Goal: Contribute content: Add original content to the website for others to see

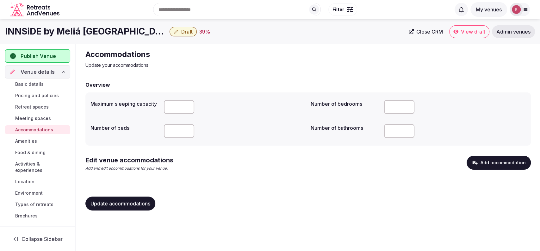
click at [497, 161] on button "Add accommodation" at bounding box center [499, 163] width 64 height 14
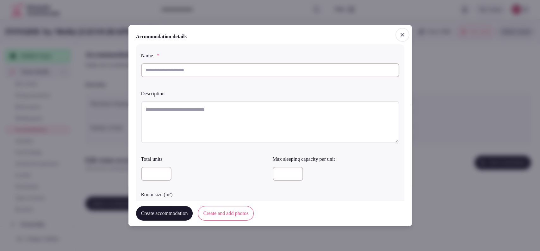
click at [229, 75] on input "text" at bounding box center [270, 70] width 258 height 14
paste input "**********"
type input "**********"
click at [223, 111] on textarea at bounding box center [270, 122] width 258 height 42
paste textarea "**********"
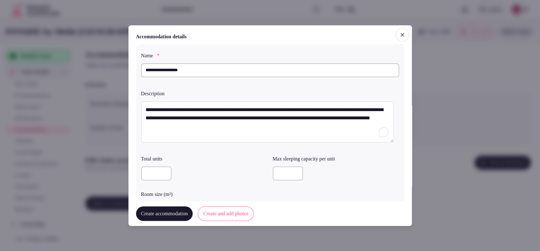
type textarea "**********"
type input "*"
click at [291, 172] on input "*" at bounding box center [288, 174] width 30 height 14
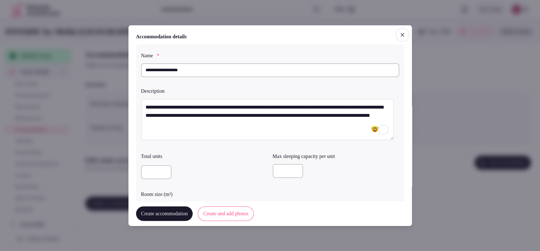
click at [279, 167] on input "*" at bounding box center [288, 171] width 30 height 14
type input "*"
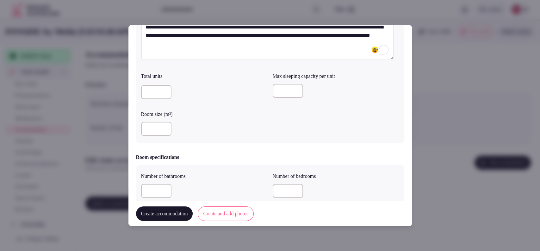
scroll to position [82, 0]
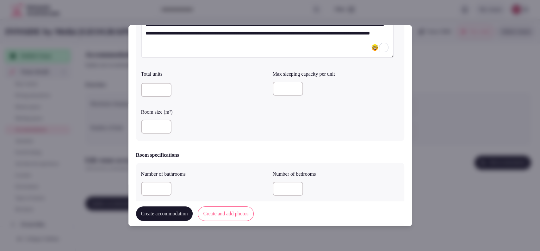
click at [151, 125] on input "number" at bounding box center [156, 127] width 30 height 14
type input "**"
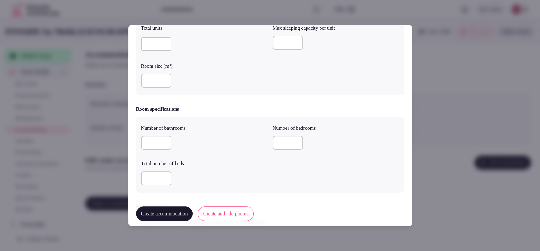
scroll to position [156, 0]
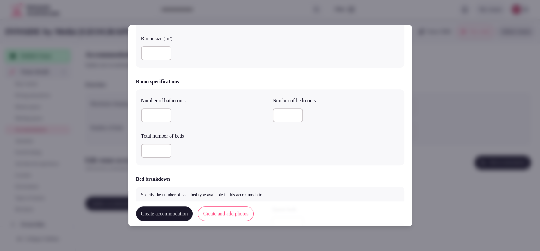
click at [282, 113] on input "number" at bounding box center [288, 115] width 30 height 14
type input "*"
click at [154, 117] on input "number" at bounding box center [156, 115] width 30 height 14
type input "*"
click at [154, 153] on input "number" at bounding box center [156, 151] width 30 height 14
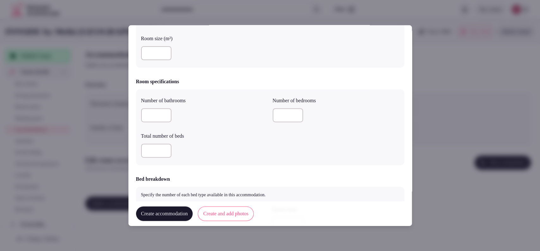
type input "*"
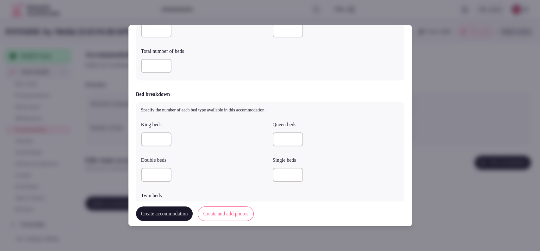
scroll to position [244, 0]
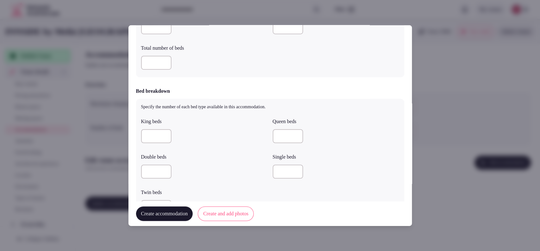
click at [153, 138] on input "number" at bounding box center [156, 136] width 30 height 14
type input "*"
click at [277, 176] on input "number" at bounding box center [288, 172] width 30 height 14
type input "*"
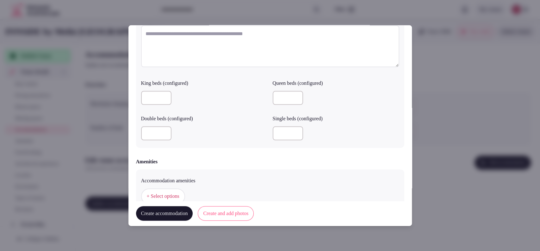
scroll to position [562, 0]
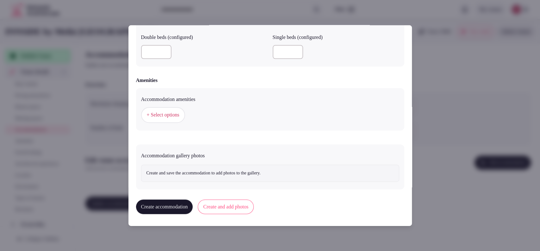
click at [179, 114] on span "+ Select options" at bounding box center [163, 115] width 33 height 7
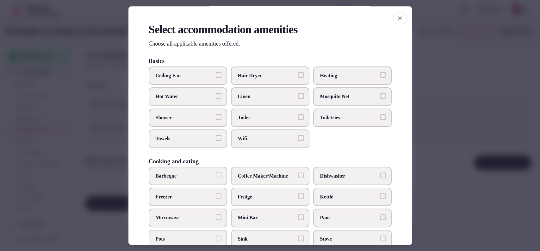
click at [253, 139] on span "Wifi" at bounding box center [267, 138] width 58 height 7
click at [298, 139] on button "Wifi" at bounding box center [301, 138] width 6 height 6
click at [251, 120] on span "Toilet" at bounding box center [267, 117] width 58 height 7
click at [298, 120] on button "Toilet" at bounding box center [301, 117] width 6 height 6
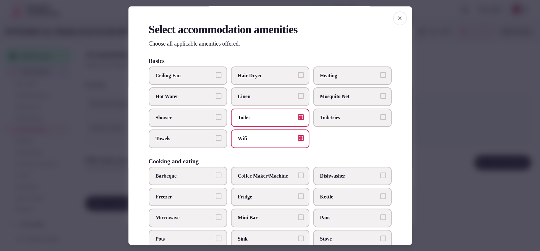
drag, startPoint x: 260, startPoint y: 98, endPoint x: 305, endPoint y: 100, distance: 45.0
click at [261, 98] on span "Linen" at bounding box center [267, 96] width 58 height 7
click at [298, 98] on button "Linen" at bounding box center [301, 96] width 6 height 6
click at [314, 112] on label "Toiletries" at bounding box center [352, 118] width 79 height 18
click at [381, 114] on button "Toiletries" at bounding box center [384, 117] width 6 height 6
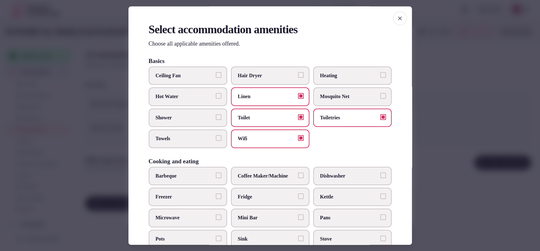
drag, startPoint x: 198, startPoint y: 123, endPoint x: 192, endPoint y: 148, distance: 26.2
click at [197, 123] on label "Shower" at bounding box center [188, 118] width 79 height 18
click at [216, 120] on button "Shower" at bounding box center [219, 117] width 6 height 6
click at [195, 140] on span "Towels" at bounding box center [185, 138] width 58 height 7
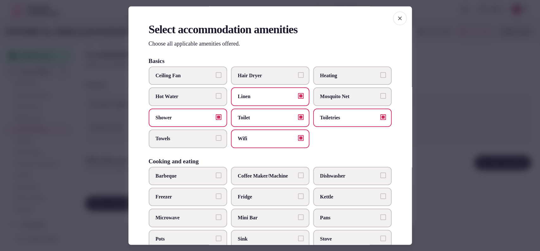
click at [216, 140] on button "Towels" at bounding box center [219, 138] width 6 height 6
click at [280, 211] on label "Mini Bar" at bounding box center [270, 218] width 79 height 18
click at [298, 215] on button "Mini Bar" at bounding box center [301, 218] width 6 height 6
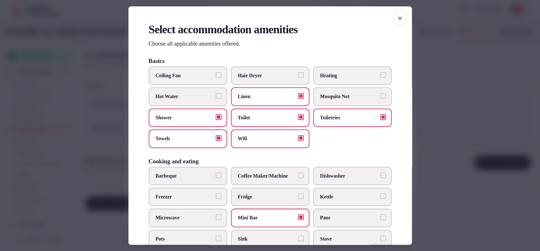
scroll to position [208, 0]
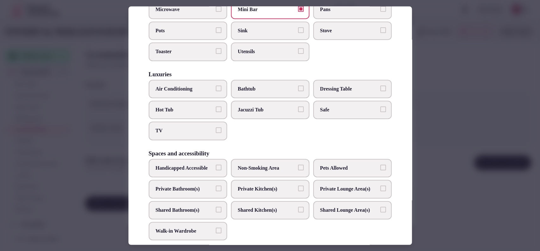
click at [199, 85] on span "Air Conditioning" at bounding box center [185, 88] width 58 height 7
click at [216, 85] on button "Air Conditioning" at bounding box center [219, 88] width 6 height 6
click at [192, 131] on span "TV" at bounding box center [185, 131] width 58 height 7
click at [216, 131] on button "TV" at bounding box center [219, 131] width 6 height 6
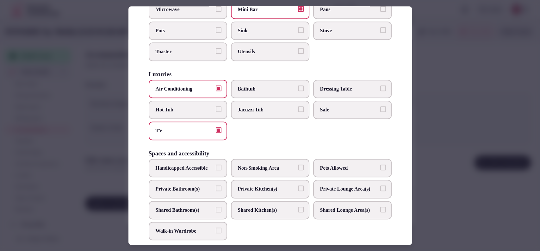
scroll to position [317, 0]
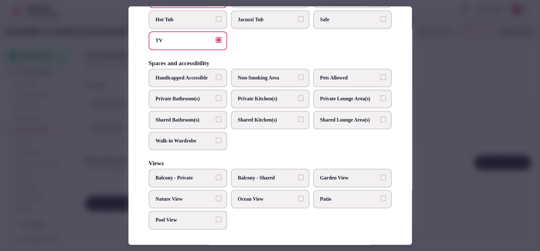
click at [191, 92] on label "Private Bathroom(s)" at bounding box center [188, 99] width 79 height 18
click at [216, 95] on button "Private Bathroom(s)" at bounding box center [219, 98] width 6 height 6
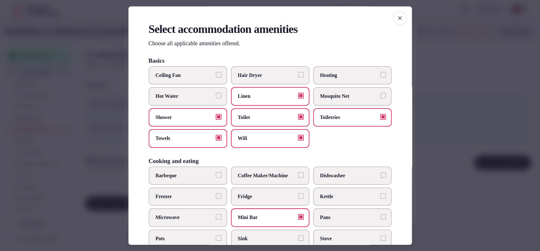
scroll to position [0, 0]
click at [235, 79] on label "Hair Dryer" at bounding box center [270, 75] width 79 height 18
click at [298, 78] on button "Hair Dryer" at bounding box center [301, 75] width 6 height 6
click at [431, 104] on div at bounding box center [270, 125] width 540 height 251
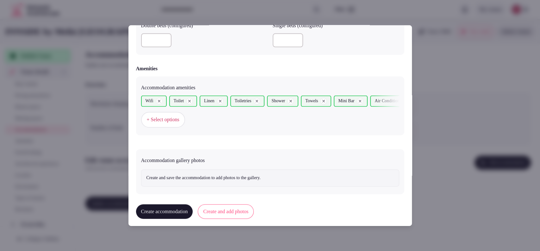
scroll to position [578, 0]
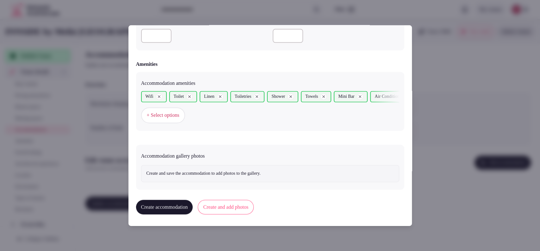
click at [234, 208] on button "Create and add photos" at bounding box center [226, 207] width 56 height 15
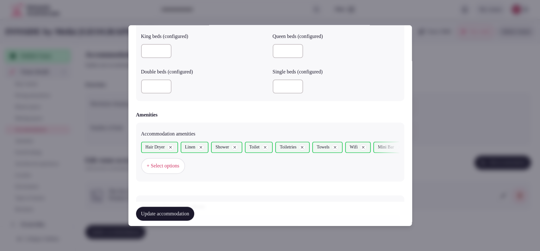
scroll to position [636, 0]
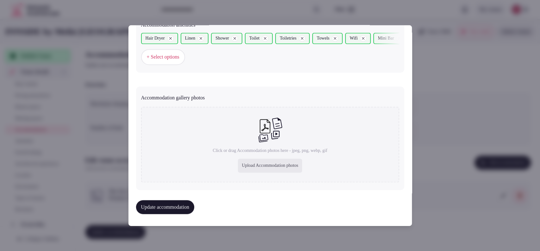
click at [248, 159] on div "Upload Accommodation photos" at bounding box center [270, 166] width 64 height 14
type input "**********"
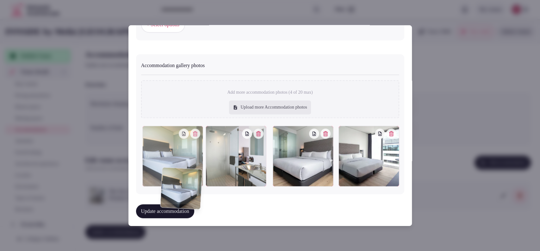
scroll to position [671, 0]
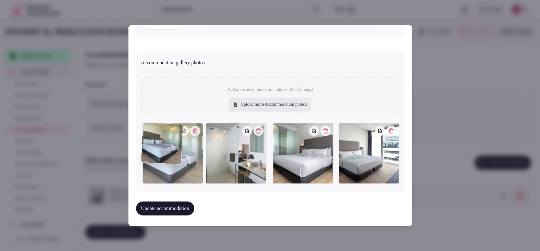
drag, startPoint x: 223, startPoint y: 188, endPoint x: 182, endPoint y: 174, distance: 43.2
click at [182, 174] on div at bounding box center [172, 153] width 61 height 61
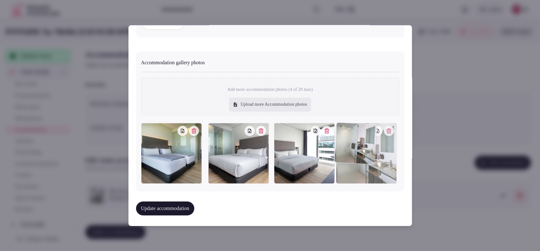
drag, startPoint x: 260, startPoint y: 143, endPoint x: 372, endPoint y: 142, distance: 112.1
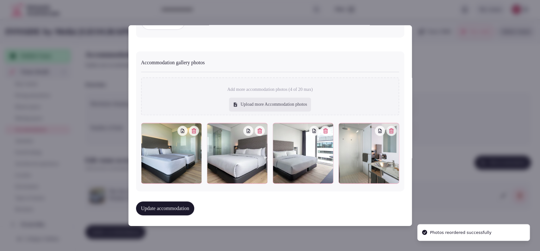
click at [174, 203] on button "Update accommodation" at bounding box center [165, 209] width 58 height 14
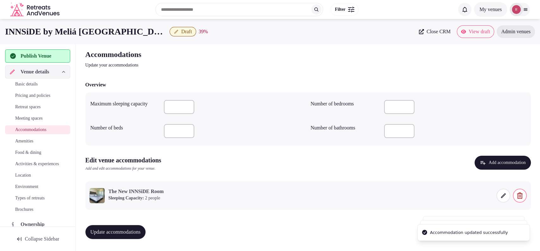
click at [141, 226] on button "Update accommodations" at bounding box center [115, 232] width 60 height 14
click at [123, 226] on button "Update accommodations" at bounding box center [115, 232] width 60 height 14
click at [18, 137] on link "Amenities" at bounding box center [37, 141] width 65 height 9
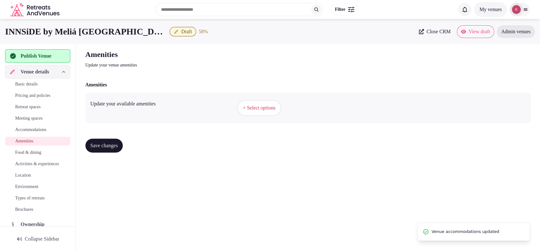
click at [275, 107] on span "+ Select options" at bounding box center [259, 107] width 33 height 7
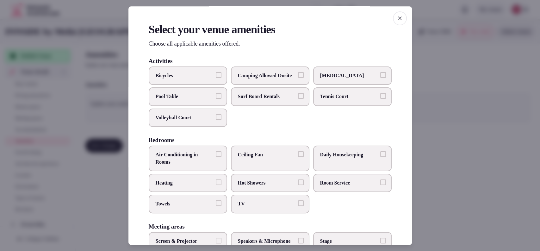
click at [203, 166] on span "Air Conditioning in Rooms" at bounding box center [185, 159] width 58 height 14
click at [216, 157] on button "Air Conditioning in Rooms" at bounding box center [219, 155] width 6 height 6
click at [185, 208] on span "Towels" at bounding box center [185, 204] width 58 height 7
click at [216, 206] on button "Towels" at bounding box center [219, 204] width 6 height 6
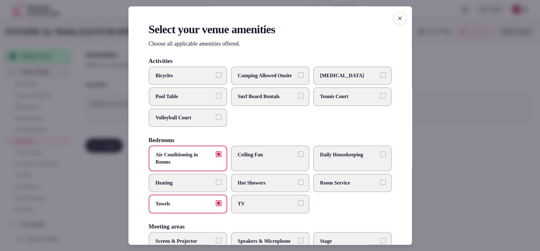
click at [242, 208] on span "TV" at bounding box center [267, 204] width 58 height 7
click at [298, 206] on button "TV" at bounding box center [301, 204] width 6 height 6
click at [257, 186] on span "Hot Showers" at bounding box center [267, 182] width 58 height 7
click at [298, 185] on button "Hot Showers" at bounding box center [301, 182] width 6 height 6
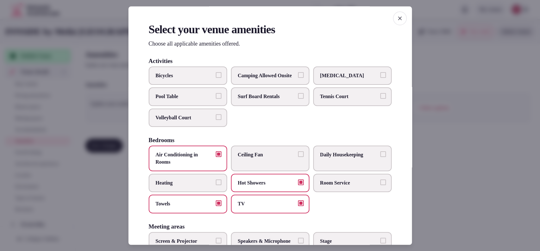
click at [326, 186] on span "Room Service" at bounding box center [349, 182] width 58 height 7
click at [381, 185] on button "Room Service" at bounding box center [384, 182] width 6 height 6
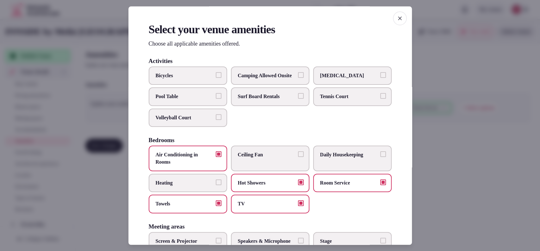
click at [336, 168] on label "Daily Housekeeping" at bounding box center [352, 159] width 79 height 26
click at [381, 157] on button "Daily Housekeeping" at bounding box center [384, 155] width 6 height 6
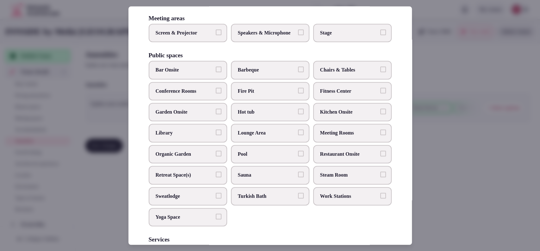
click at [173, 74] on span "Bar Onsite" at bounding box center [185, 70] width 58 height 7
click at [216, 72] on button "Bar Onsite" at bounding box center [219, 70] width 6 height 6
click at [326, 116] on span "Kitchen Onsite" at bounding box center [349, 112] width 58 height 7
click at [381, 114] on button "Kitchen Onsite" at bounding box center [384, 112] width 6 height 6
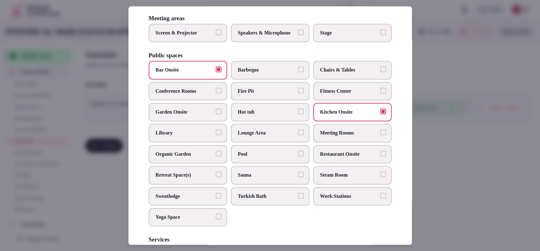
click at [330, 137] on span "Meeting Rooms" at bounding box center [349, 133] width 58 height 7
click at [381, 135] on button "Meeting Rooms" at bounding box center [384, 133] width 6 height 6
click at [333, 158] on span "Restaurant Onsite" at bounding box center [349, 154] width 58 height 7
click at [381, 156] on button "Restaurant Onsite" at bounding box center [384, 154] width 6 height 6
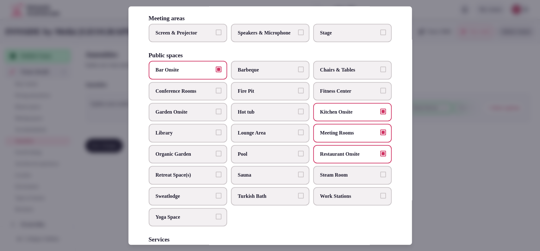
click at [253, 179] on span "Sauna" at bounding box center [267, 175] width 58 height 7
click at [298, 177] on button "Sauna" at bounding box center [301, 175] width 6 height 6
click at [327, 179] on span "Steam Room" at bounding box center [349, 175] width 58 height 7
click at [381, 177] on button "Steam Room" at bounding box center [384, 175] width 6 height 6
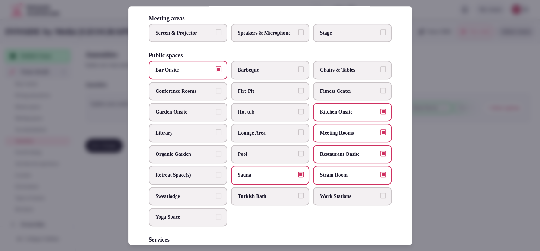
click at [207, 42] on label "Screen & Projector" at bounding box center [188, 33] width 79 height 18
click at [216, 35] on button "Screen & Projector" at bounding box center [219, 32] width 6 height 6
click at [244, 36] on span "Speakers & Microphone" at bounding box center [267, 32] width 58 height 7
click at [298, 35] on button "Speakers & Microphone" at bounding box center [301, 32] width 6 height 6
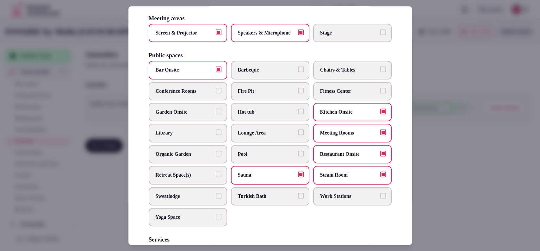
click at [320, 36] on span "Stage" at bounding box center [349, 32] width 58 height 7
click at [381, 35] on button "Stage" at bounding box center [384, 32] width 6 height 6
click at [329, 36] on span "Stage" at bounding box center [349, 32] width 58 height 7
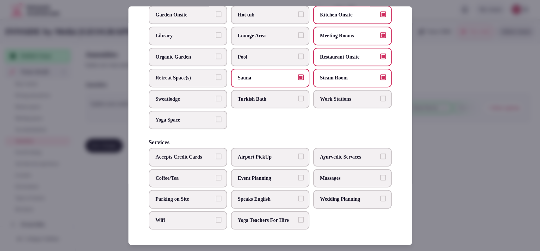
scroll to position [116, 0]
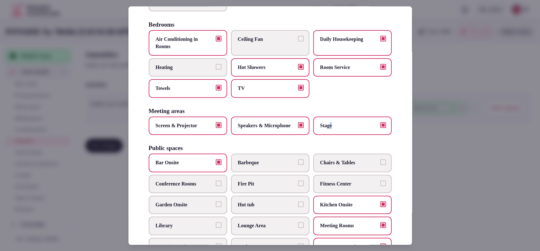
click at [339, 135] on label "Stage" at bounding box center [352, 125] width 79 height 18
click at [381, 128] on button "Stage" at bounding box center [384, 125] width 6 height 6
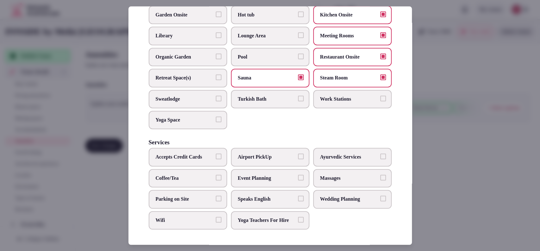
click at [234, 169] on label "Event Planning" at bounding box center [270, 178] width 79 height 18
click at [298, 175] on button "Event Planning" at bounding box center [301, 178] width 6 height 6
click at [204, 154] on span "Accepts Credit Cards" at bounding box center [185, 157] width 58 height 7
click at [216, 154] on button "Accepts Credit Cards" at bounding box center [219, 157] width 6 height 6
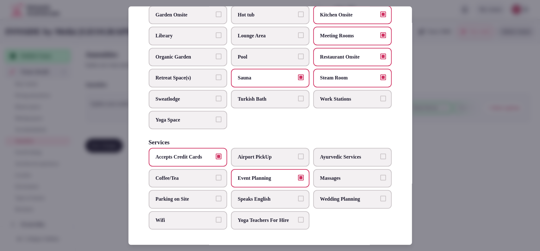
click at [203, 169] on label "Coffee/Tea" at bounding box center [188, 178] width 79 height 18
click at [216, 175] on button "Coffee/Tea" at bounding box center [219, 178] width 6 height 6
click at [198, 196] on span "Parking on Site" at bounding box center [185, 199] width 58 height 7
click at [216, 196] on button "Parking on Site" at bounding box center [219, 199] width 6 height 6
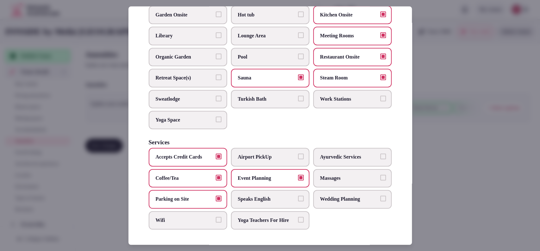
click at [186, 217] on span "Wifi" at bounding box center [185, 220] width 58 height 7
click at [216, 217] on button "Wifi" at bounding box center [219, 220] width 6 height 6
click at [247, 196] on span "Speaks English" at bounding box center [267, 199] width 58 height 7
click at [282, 196] on span "Speaks English" at bounding box center [267, 199] width 58 height 7
click at [298, 196] on button "Speaks English" at bounding box center [301, 199] width 6 height 6
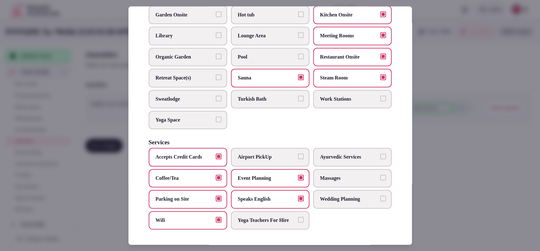
scroll to position [116, 0]
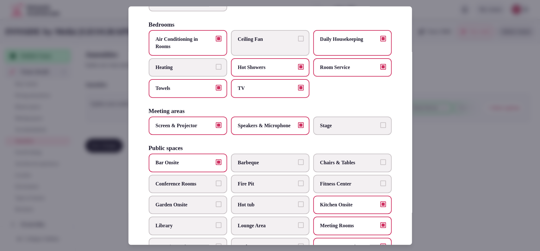
click at [206, 187] on span "Conference Rooms" at bounding box center [185, 183] width 58 height 7
click at [216, 186] on button "Conference Rooms" at bounding box center [219, 183] width 6 height 6
click at [322, 187] on span "Fitness Center" at bounding box center [349, 183] width 58 height 7
click at [381, 186] on button "Fitness Center" at bounding box center [384, 183] width 6 height 6
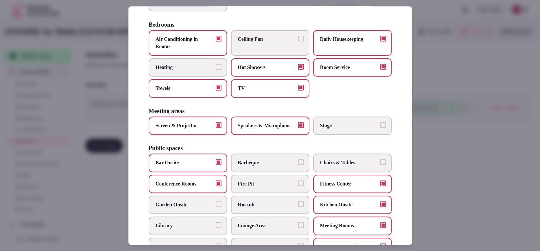
click at [336, 167] on span "Chairs & Tables" at bounding box center [349, 163] width 58 height 7
click at [381, 165] on button "Chairs & Tables" at bounding box center [384, 163] width 6 height 6
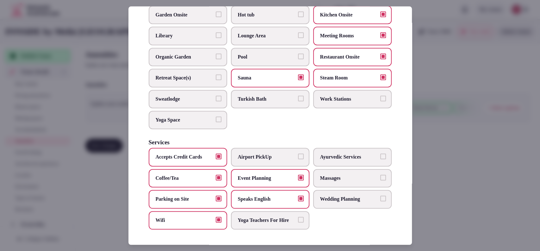
click at [437, 109] on div at bounding box center [270, 125] width 540 height 251
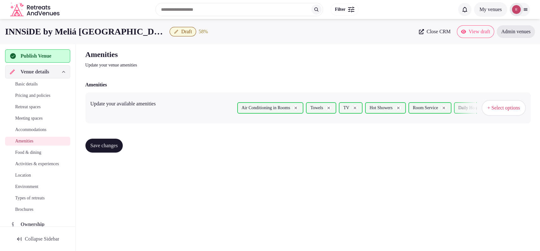
click at [91, 148] on span "Save changes" at bounding box center [105, 145] width 28 height 6
click at [34, 150] on span "Food & dining" at bounding box center [28, 152] width 26 height 6
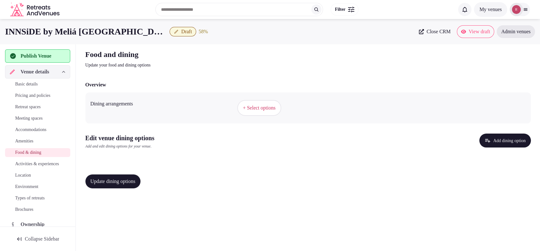
click at [272, 101] on button "+ Select options" at bounding box center [259, 108] width 44 height 16
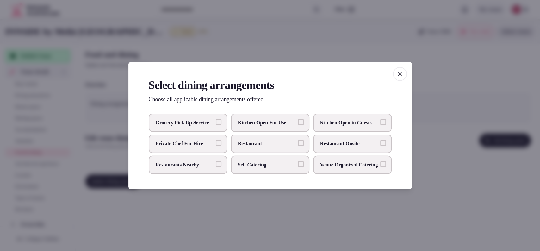
click at [335, 144] on span "Restaurant Onsite" at bounding box center [349, 143] width 58 height 7
click at [381, 144] on button "Restaurant Onsite" at bounding box center [384, 143] width 6 height 6
click at [447, 166] on div at bounding box center [270, 125] width 540 height 251
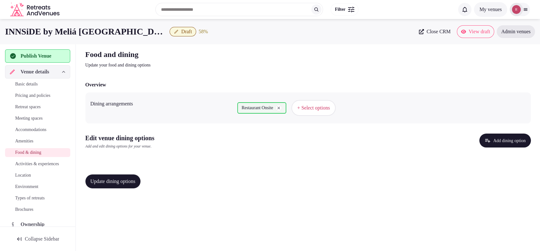
click at [522, 145] on button "Add dining option" at bounding box center [506, 141] width 52 height 14
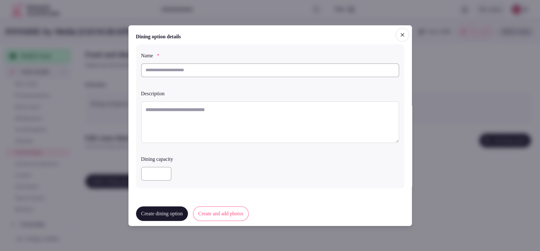
click at [244, 75] on input "text" at bounding box center [270, 70] width 258 height 14
paste input "**********"
type input "**********"
click at [226, 117] on textarea at bounding box center [270, 122] width 258 height 42
paste textarea "**********"
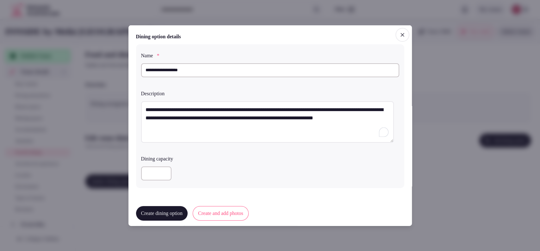
scroll to position [151, 0]
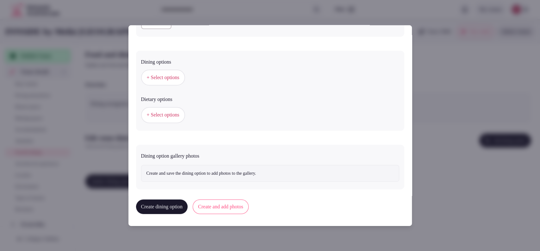
type textarea "**********"
click at [163, 76] on span "+ Select options" at bounding box center [163, 77] width 33 height 7
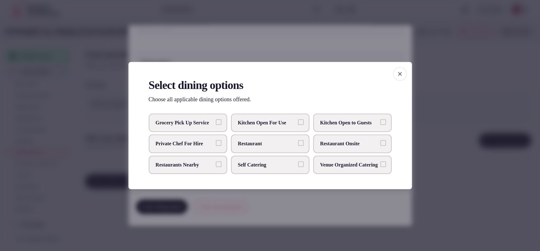
click at [326, 143] on span "Restaurant Onsite" at bounding box center [349, 143] width 58 height 7
click at [381, 143] on button "Restaurant Onsite" at bounding box center [384, 143] width 6 height 6
click at [430, 73] on div at bounding box center [270, 125] width 540 height 251
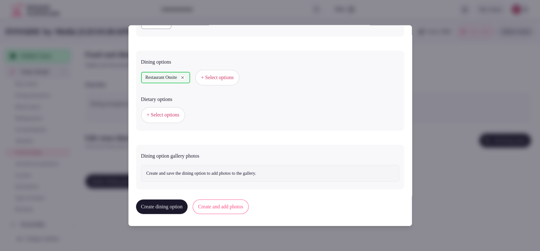
click at [179, 113] on span "+ Select options" at bounding box center [163, 114] width 33 height 7
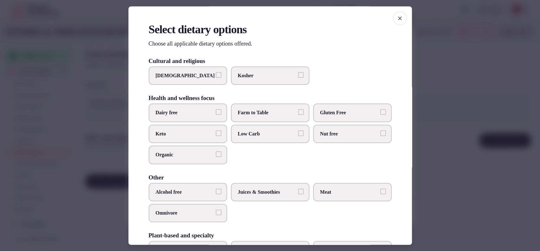
click at [423, 109] on div at bounding box center [270, 125] width 540 height 251
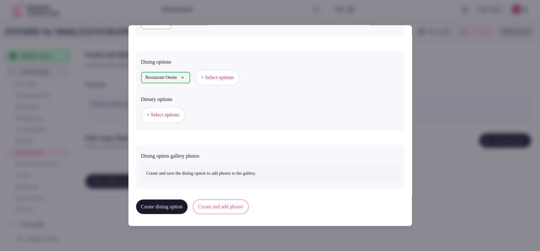
click at [229, 202] on button "Create and add photos" at bounding box center [221, 206] width 56 height 15
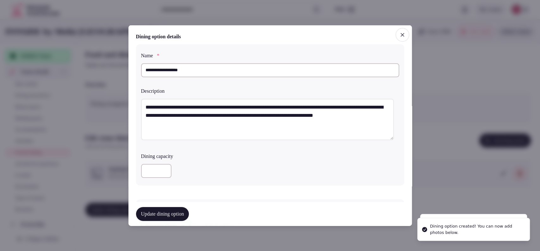
scroll to position [210, 0]
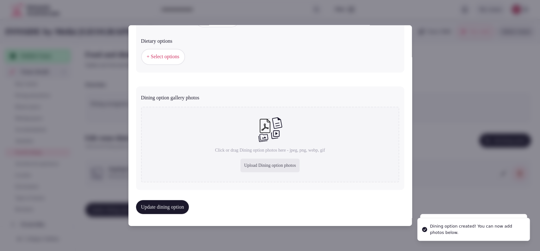
click at [251, 164] on div "Upload Dining option photos" at bounding box center [271, 166] width 60 height 14
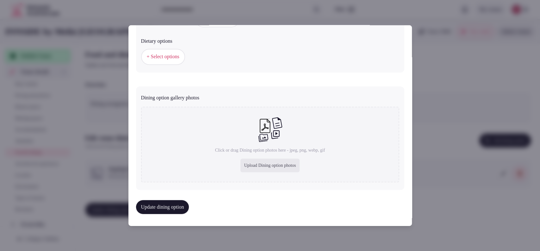
type input "**********"
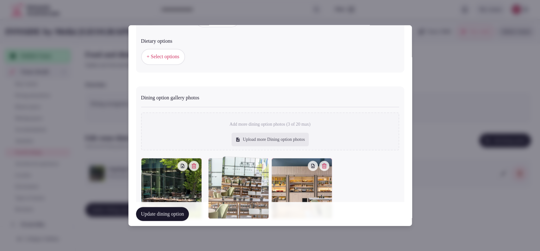
scroll to position [212, 0]
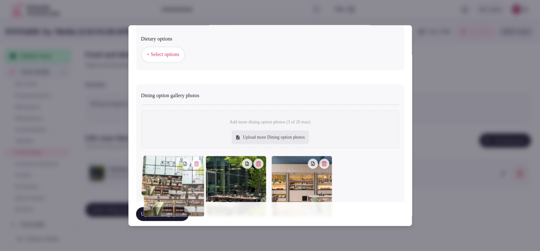
drag, startPoint x: 296, startPoint y: 188, endPoint x: 186, endPoint y: 181, distance: 110.1
click at [186, 181] on div at bounding box center [174, 186] width 61 height 61
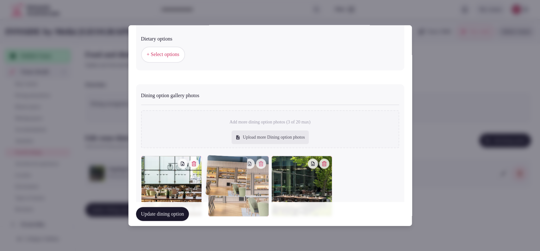
drag, startPoint x: 299, startPoint y: 184, endPoint x: 228, endPoint y: 185, distance: 71.2
click at [228, 185] on div at bounding box center [238, 186] width 61 height 61
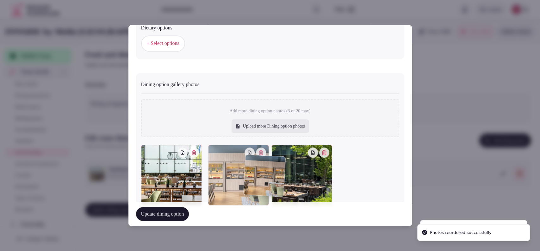
scroll to position [230, 0]
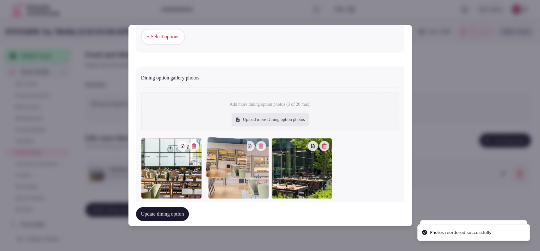
drag, startPoint x: 283, startPoint y: 188, endPoint x: 257, endPoint y: 189, distance: 25.3
click at [257, 189] on div at bounding box center [238, 168] width 61 height 61
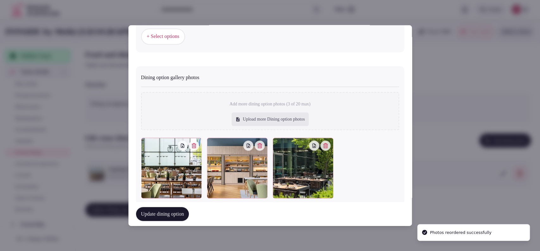
click at [172, 216] on button "Update dining option" at bounding box center [162, 214] width 53 height 14
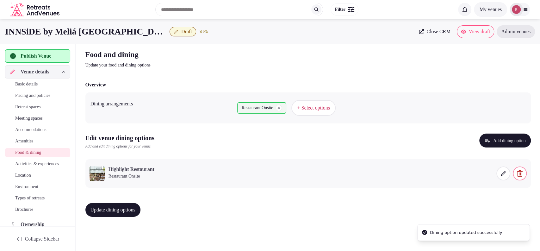
click at [135, 212] on span "Update dining options" at bounding box center [113, 210] width 45 height 6
click at [22, 167] on span "Activities & experiences" at bounding box center [37, 164] width 44 height 6
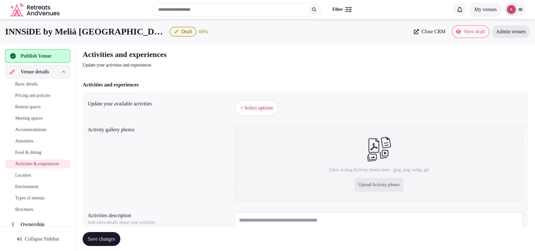
click at [256, 110] on span "+ Select options" at bounding box center [256, 107] width 33 height 7
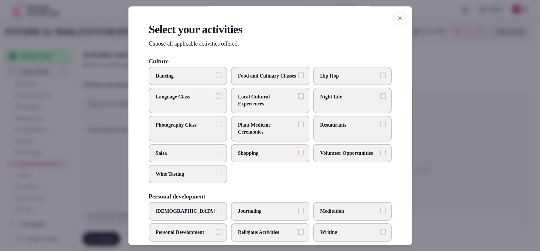
click at [256, 105] on span "Local Cultural Experiences" at bounding box center [267, 100] width 58 height 14
click at [298, 99] on button "Local Cultural Experiences" at bounding box center [301, 96] width 6 height 6
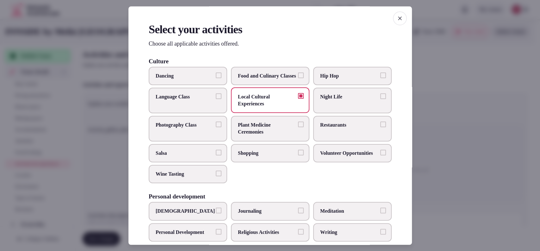
click at [240, 156] on span "Shopping" at bounding box center [267, 152] width 58 height 7
click at [298, 155] on button "Shopping" at bounding box center [301, 152] width 6 height 6
click at [333, 129] on span "Restaurants" at bounding box center [349, 125] width 58 height 7
click at [381, 127] on button "Restaurants" at bounding box center [384, 125] width 6 height 6
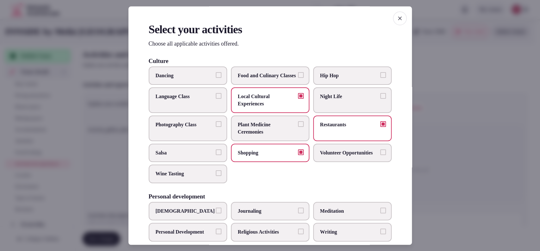
click at [334, 108] on label "Night Life" at bounding box center [352, 101] width 79 height 26
click at [381, 99] on button "Night Life" at bounding box center [384, 96] width 6 height 6
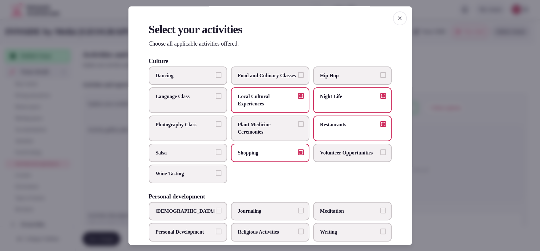
scroll to position [208, 0]
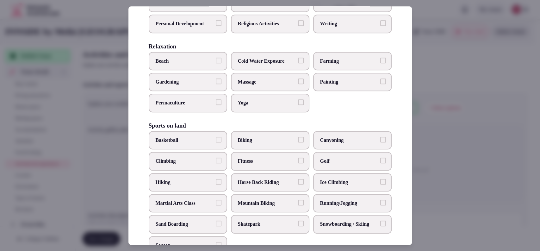
click at [298, 148] on label "Biking" at bounding box center [270, 140] width 79 height 18
click at [298, 142] on button "Biking" at bounding box center [301, 140] width 6 height 6
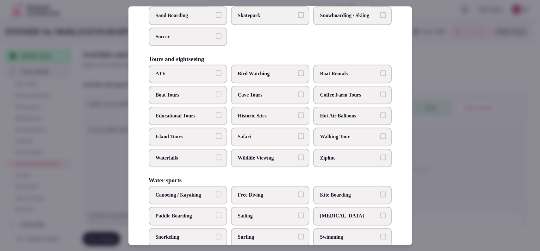
click at [270, 119] on span "Historic Sites" at bounding box center [267, 115] width 58 height 7
click at [298, 118] on button "Historic Sites" at bounding box center [301, 115] width 6 height 6
click at [313, 144] on label "Walking Tour" at bounding box center [352, 137] width 79 height 18
click at [381, 139] on button "Walking Tour" at bounding box center [384, 137] width 6 height 6
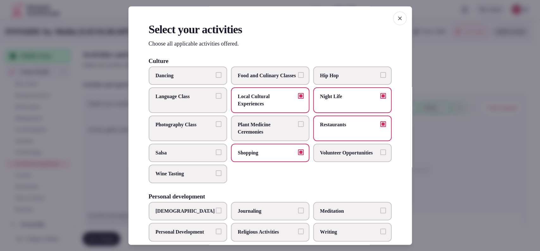
scroll to position [208, 0]
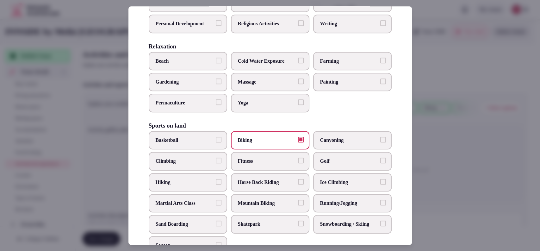
click at [286, 165] on span "Fitness" at bounding box center [267, 161] width 58 height 7
click at [298, 163] on button "Fitness" at bounding box center [301, 161] width 6 height 6
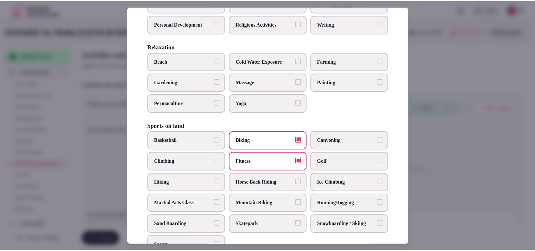
scroll to position [417, 0]
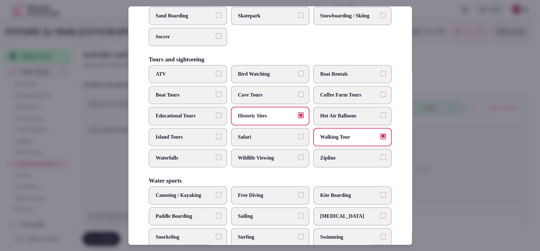
click at [463, 86] on div at bounding box center [270, 125] width 540 height 251
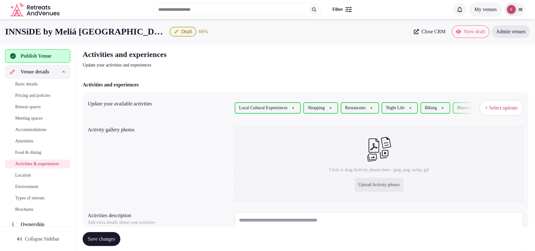
click at [368, 186] on div "Upload Activity photos" at bounding box center [379, 185] width 49 height 14
type input "**********"
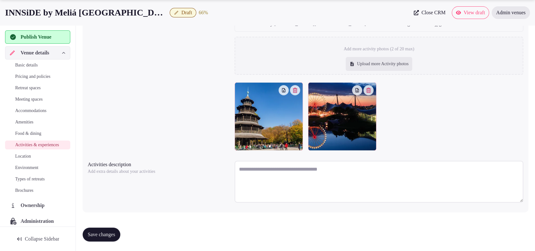
scroll to position [95, 0]
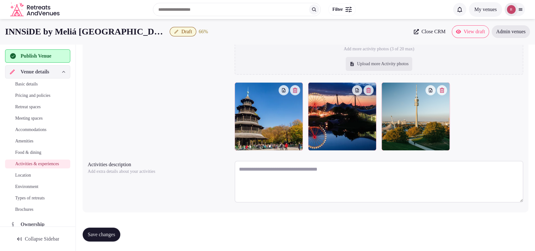
click at [377, 63] on div "Upload more Activity photos" at bounding box center [379, 64] width 67 height 14
type input "**********"
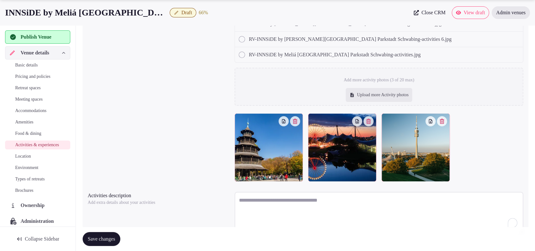
click at [283, 198] on textarea "To enrich screen reader interactions, please activate Accessibility in Grammarl…" at bounding box center [379, 213] width 289 height 42
paste textarea "**********"
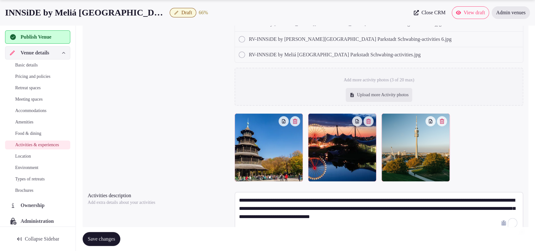
drag, startPoint x: 382, startPoint y: 201, endPoint x: 290, endPoint y: 199, distance: 92.1
click at [290, 199] on textarea "**********" at bounding box center [379, 213] width 289 height 42
type textarea "**********"
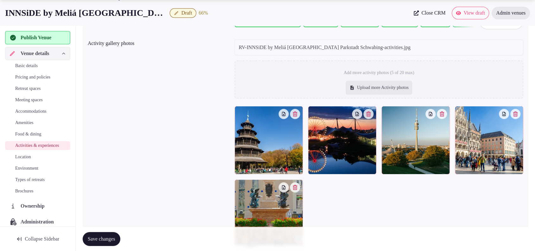
scroll to position [91, 0]
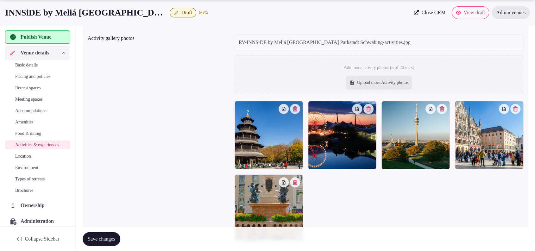
click at [390, 78] on div "Upload more Activity photos" at bounding box center [379, 83] width 67 height 14
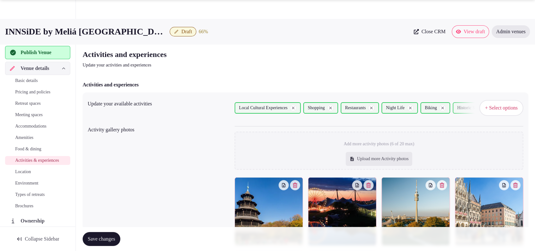
scroll to position [168, 0]
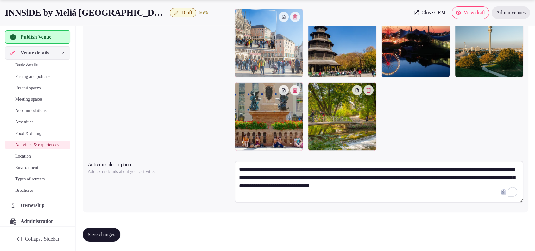
drag, startPoint x: 485, startPoint y: 58, endPoint x: 310, endPoint y: 70, distance: 175.2
click at [310, 70] on body "Search Popular Destinations Toscana, Italy Riviera Maya, Mexico Indonesia, Bali…" at bounding box center [267, 42] width 535 height 420
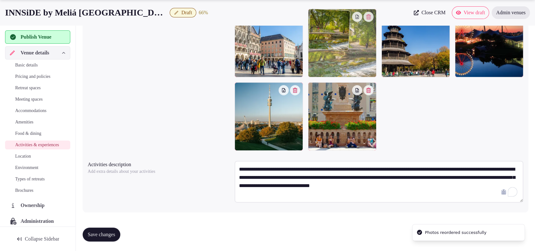
drag, startPoint x: 323, startPoint y: 112, endPoint x: 338, endPoint y: 74, distance: 41.0
click at [338, 74] on body "Search Popular Destinations Toscana, Italy Riviera Maya, Mexico Indonesia, Bali…" at bounding box center [267, 42] width 535 height 420
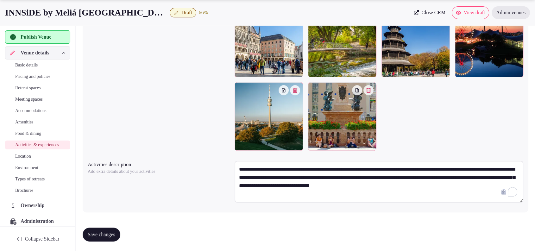
click at [115, 234] on span "Save changes" at bounding box center [102, 234] width 28 height 6
click at [30, 160] on span "Location" at bounding box center [23, 156] width 16 height 6
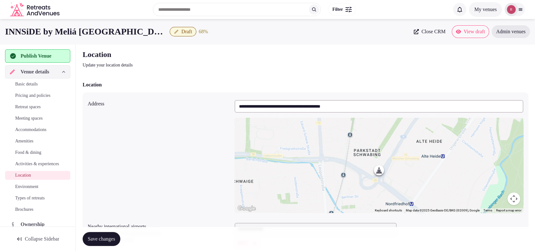
scroll to position [126, 0]
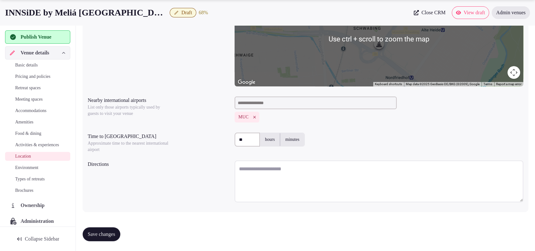
click at [277, 170] on textarea at bounding box center [379, 181] width 289 height 42
paste textarea "**********"
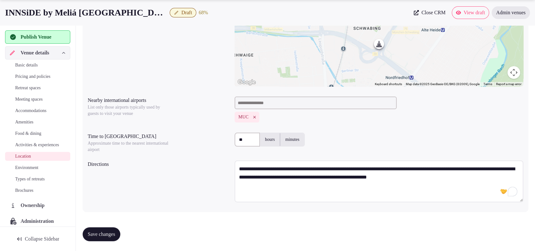
paste textarea "**********"
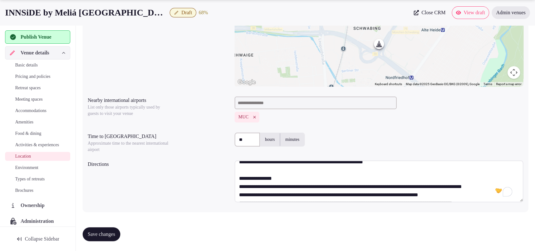
scroll to position [0, 0]
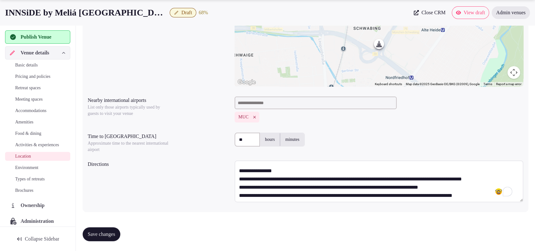
drag, startPoint x: 262, startPoint y: 184, endPoint x: 238, endPoint y: 178, distance: 24.8
click at [238, 178] on textarea "**********" at bounding box center [379, 181] width 289 height 42
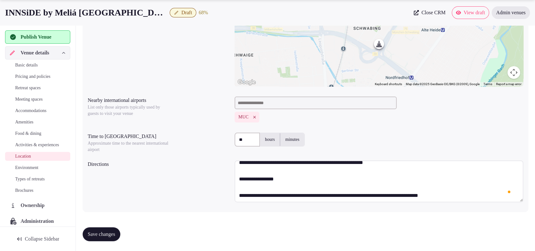
scroll to position [23, 0]
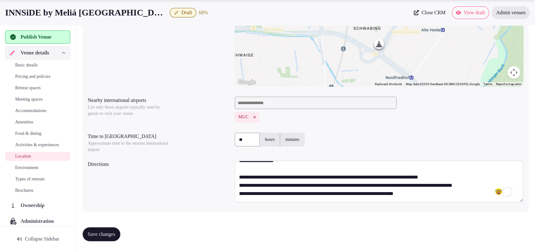
click at [434, 195] on textarea "**********" at bounding box center [379, 181] width 289 height 42
paste textarea "**********"
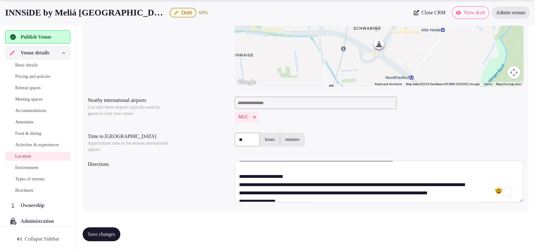
click at [301, 177] on textarea "**********" at bounding box center [379, 181] width 289 height 42
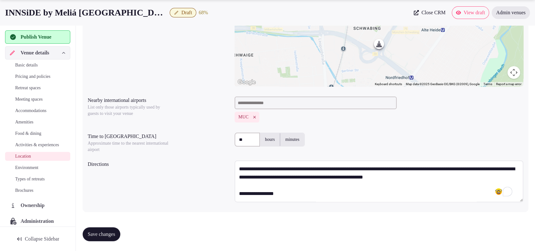
type textarea "**********"
click at [98, 230] on button "Save changes" at bounding box center [102, 234] width 38 height 14
click at [27, 171] on span "Environment" at bounding box center [26, 168] width 23 height 6
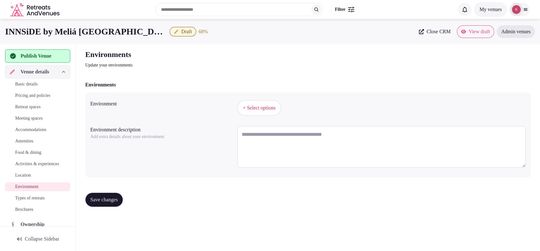
click at [251, 111] on span "+ Select options" at bounding box center [259, 107] width 33 height 7
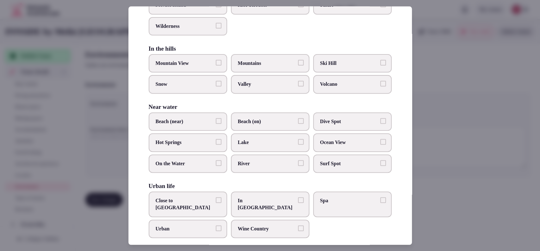
click at [200, 197] on span "Close to City Center" at bounding box center [185, 204] width 58 height 14
click at [216, 197] on button "Close to City Center" at bounding box center [219, 200] width 6 height 6
click at [453, 179] on div at bounding box center [270, 125] width 540 height 251
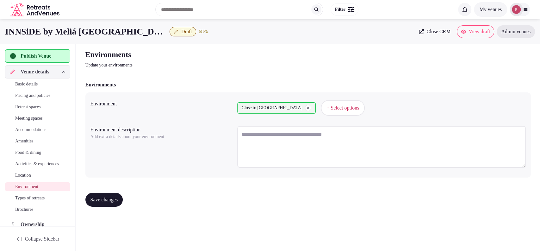
click at [117, 195] on button "Save changes" at bounding box center [104, 200] width 38 height 14
click at [45, 201] on span "Types of retreats" at bounding box center [29, 198] width 29 height 6
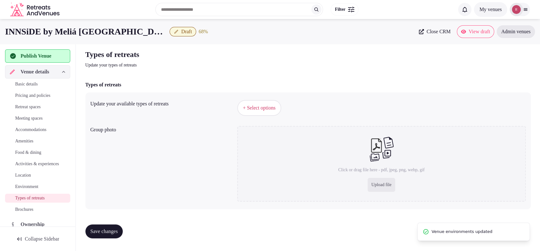
click at [253, 103] on button "+ Select options" at bounding box center [259, 108] width 44 height 16
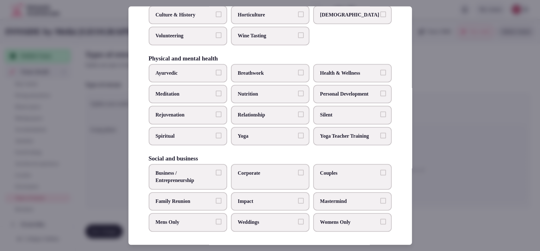
click at [245, 172] on span "Corporate" at bounding box center [267, 173] width 58 height 7
click at [298, 172] on button "Corporate" at bounding box center [301, 173] width 6 height 6
click at [349, 181] on label "Couples" at bounding box center [352, 177] width 79 height 26
click at [381, 175] on button "Couples" at bounding box center [384, 173] width 6 height 6
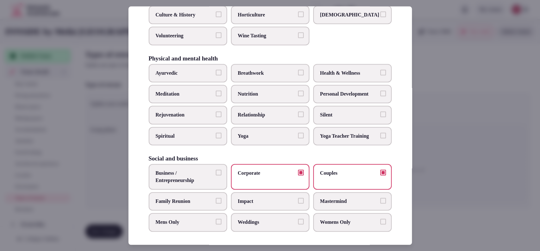
click at [180, 167] on label "Business / Entrepreneurship" at bounding box center [188, 177] width 79 height 26
click at [216, 170] on button "Business / Entrepreneurship" at bounding box center [219, 173] width 6 height 6
click at [446, 141] on div at bounding box center [270, 125] width 540 height 251
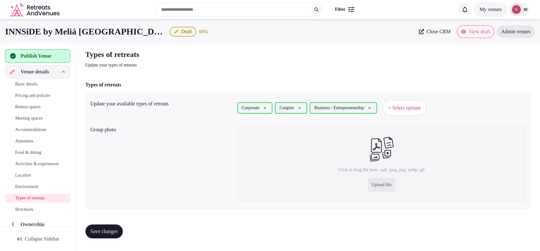
click at [99, 229] on span "Save changes" at bounding box center [105, 231] width 28 height 6
click at [239, 76] on div "Types of retreats Update your types of retreats Types of retreats Update your a…" at bounding box center [308, 146] width 456 height 204
click at [108, 231] on span "Save changes" at bounding box center [105, 231] width 28 height 6
click at [34, 85] on span "Basic details" at bounding box center [26, 84] width 22 height 6
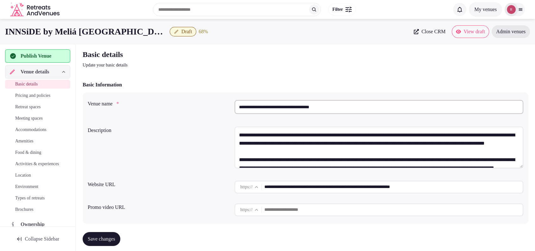
click at [421, 31] on span "Close CRM" at bounding box center [433, 31] width 24 height 6
click at [347, 107] on input "**********" at bounding box center [379, 107] width 289 height 14
click at [317, 61] on div "Basic details Update your basic details" at bounding box center [306, 58] width 446 height 19
click at [504, 66] on div "Basic details Update your basic details" at bounding box center [306, 58] width 446 height 19
click at [506, 64] on div "Basic details Update your basic details" at bounding box center [306, 58] width 446 height 19
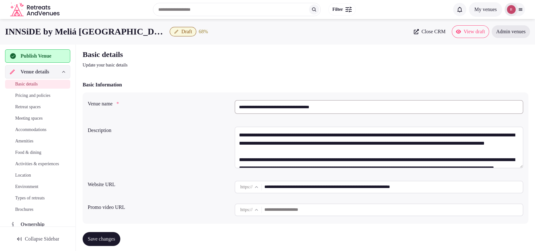
click at [45, 54] on span "Publish Venue" at bounding box center [36, 56] width 31 height 8
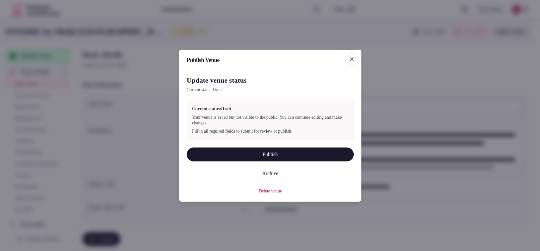
click at [273, 156] on button "Publish" at bounding box center [270, 154] width 167 height 14
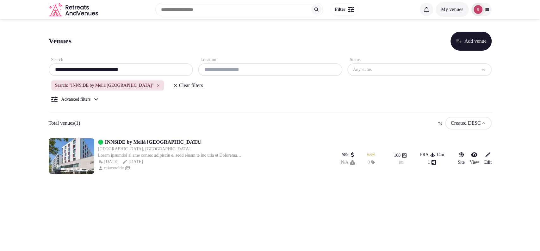
click at [162, 68] on input "**********" at bounding box center [120, 70] width 139 height 8
paste input "**********"
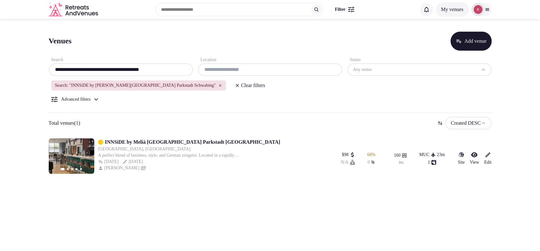
type input "**********"
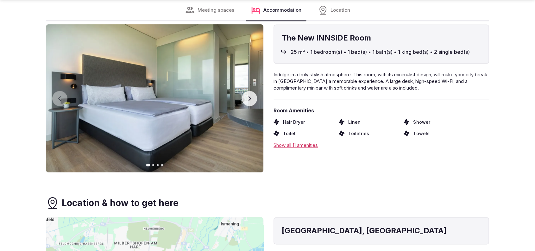
scroll to position [1098, 0]
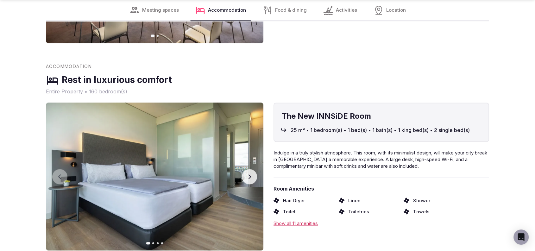
scroll to position [1098, 0]
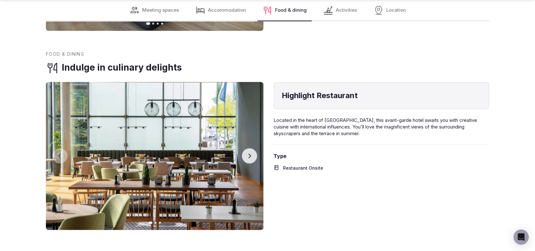
click at [252, 148] on button "Next slide" at bounding box center [249, 155] width 15 height 15
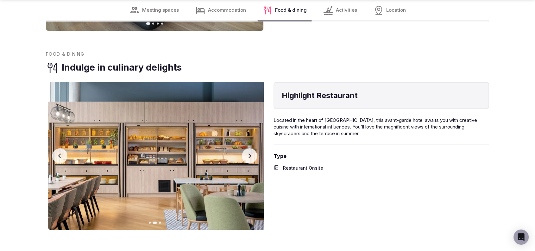
click at [252, 148] on button "Next slide" at bounding box center [249, 155] width 15 height 15
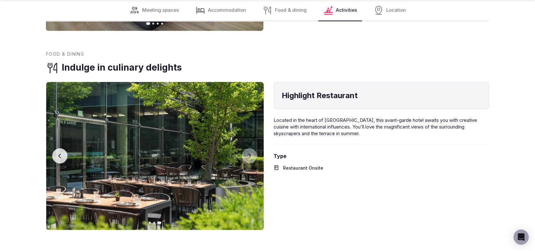
scroll to position [1318, 0]
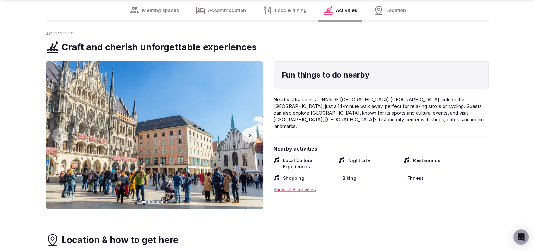
click at [250, 133] on icon "button" at bounding box center [250, 135] width 3 height 4
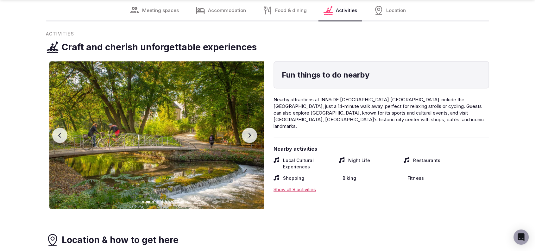
click at [250, 133] on icon "button" at bounding box center [250, 135] width 3 height 4
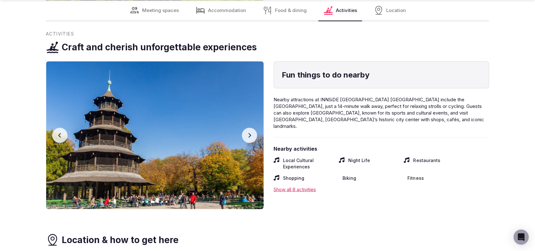
click at [251, 133] on icon "button" at bounding box center [249, 135] width 5 height 5
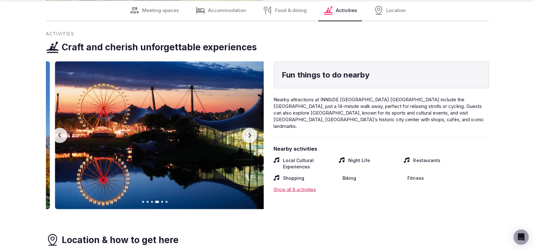
click at [251, 133] on icon "button" at bounding box center [249, 135] width 5 height 5
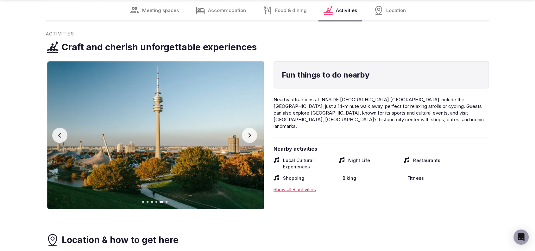
click at [251, 133] on icon "button" at bounding box center [249, 135] width 5 height 5
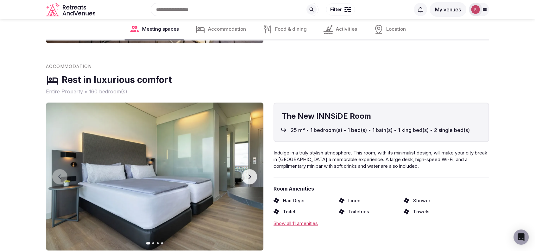
scroll to position [220, 0]
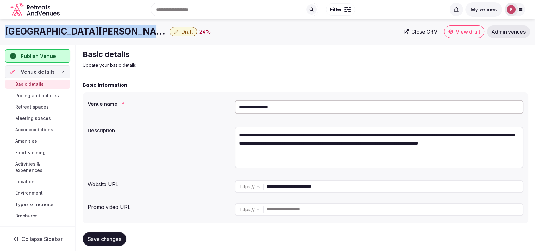
drag, startPoint x: 88, startPoint y: 33, endPoint x: 0, endPoint y: 25, distance: 88.4
click at [0, 25] on div "Hotel Murcia Nelva Draft 24 % Close CRM View draft Admin venues" at bounding box center [267, 31] width 535 height 13
copy div "Hotel Murcia Nelva"
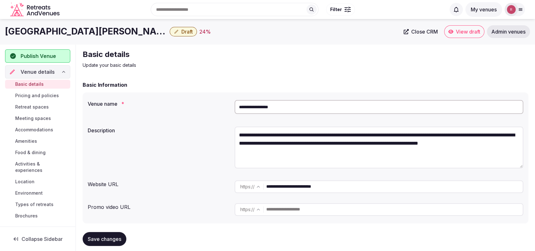
click at [495, 51] on div "Basic details Update your basic details" at bounding box center [306, 58] width 446 height 19
click at [494, 68] on div "Basic details Update your basic details" at bounding box center [306, 58] width 446 height 19
click at [332, 187] on input "**********" at bounding box center [394, 186] width 256 height 13
drag, startPoint x: 336, startPoint y: 187, endPoint x: 273, endPoint y: 187, distance: 63.3
click at [267, 191] on input "**********" at bounding box center [394, 186] width 256 height 13
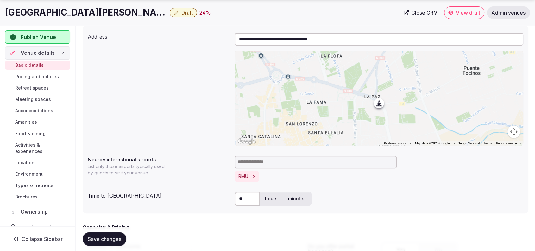
scroll to position [439, 0]
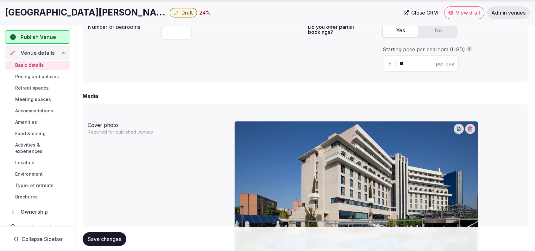
click at [273, 97] on div "Media" at bounding box center [306, 96] width 446 height 8
